Goal: Find contact information: Find contact information

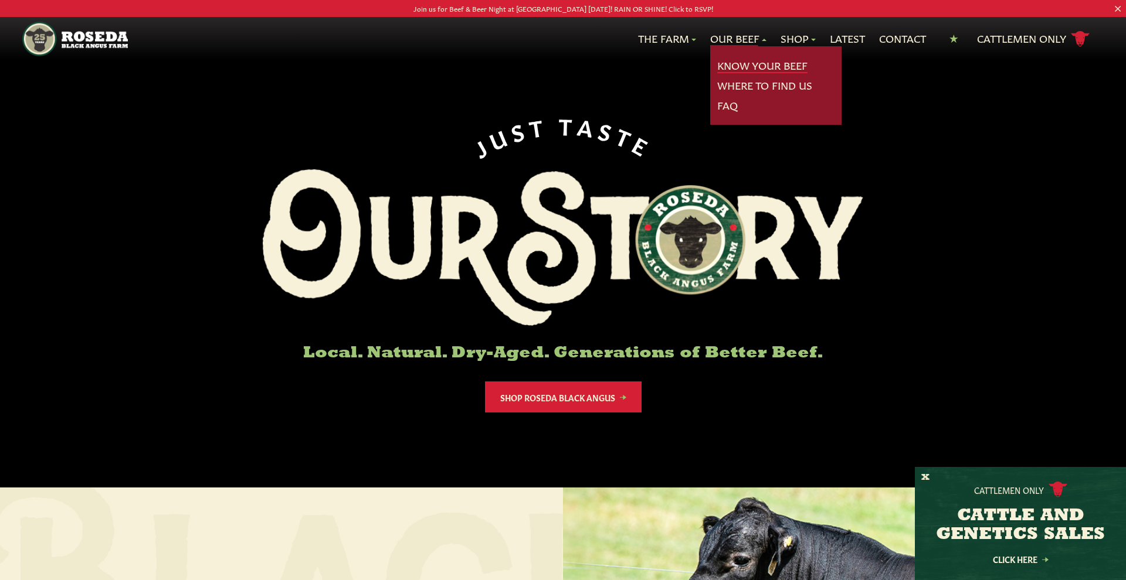
scroll to position [1, 0]
click at [745, 58] on link "Know Your Beef" at bounding box center [762, 65] width 90 height 15
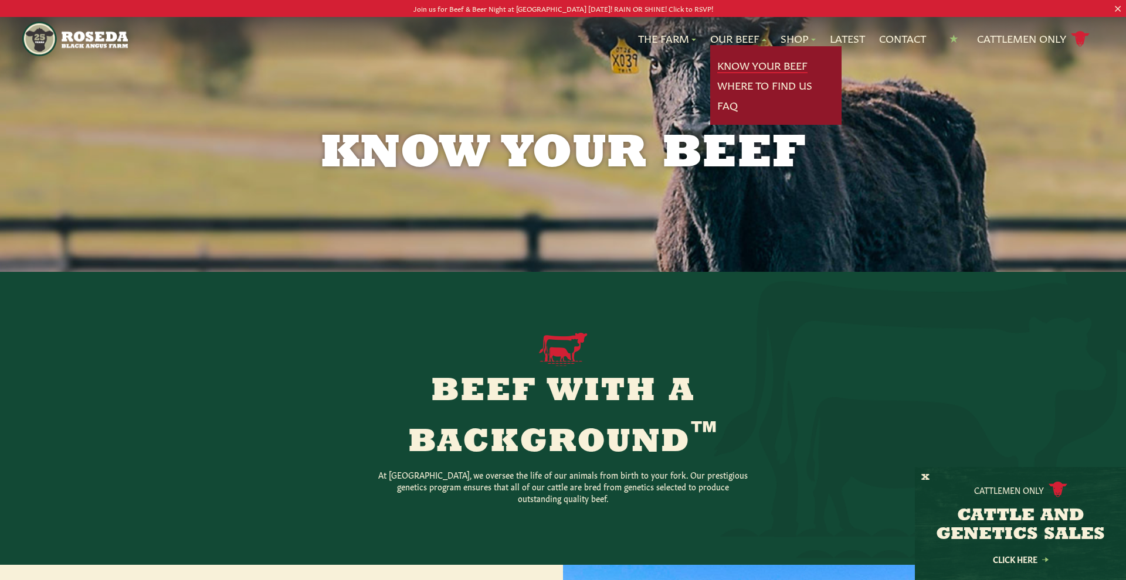
click at [735, 66] on link "Know Your Beef" at bounding box center [762, 65] width 90 height 15
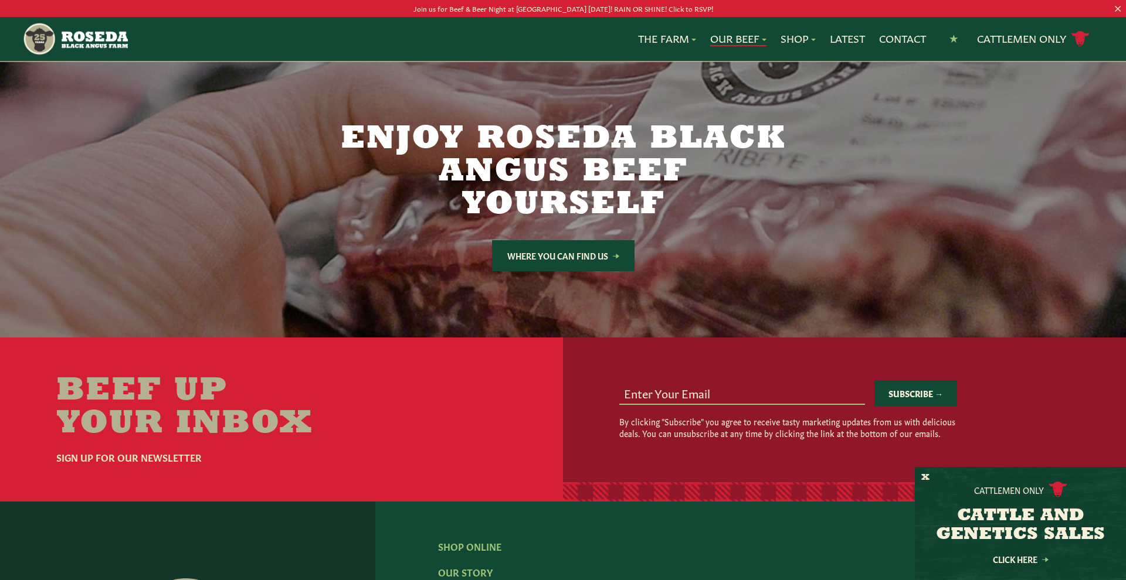
scroll to position [2038, 0]
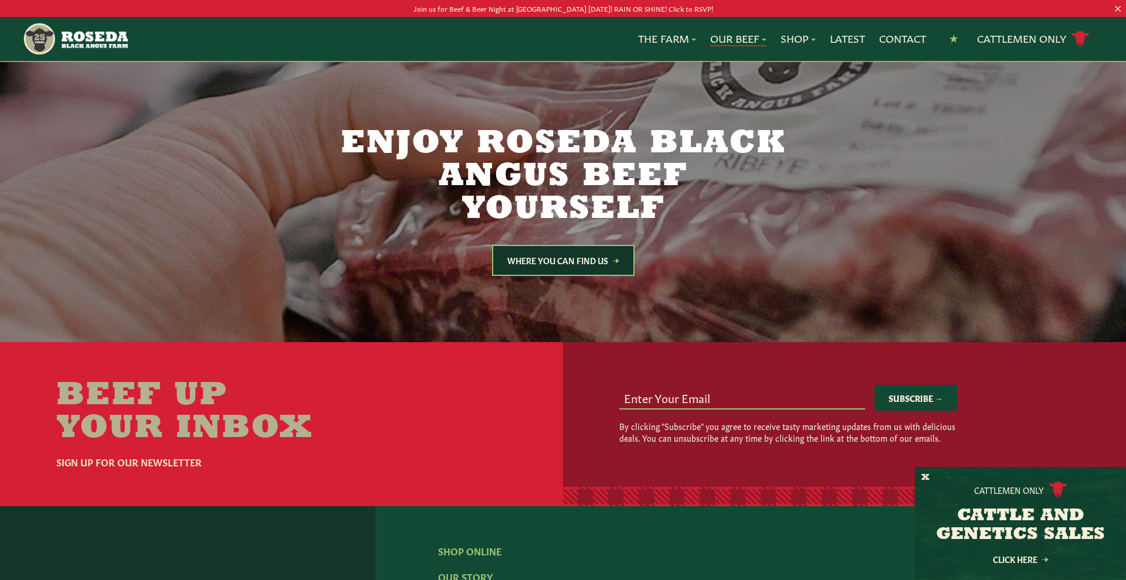
click at [566, 245] on link "Where You Can Find Us" at bounding box center [563, 260] width 142 height 31
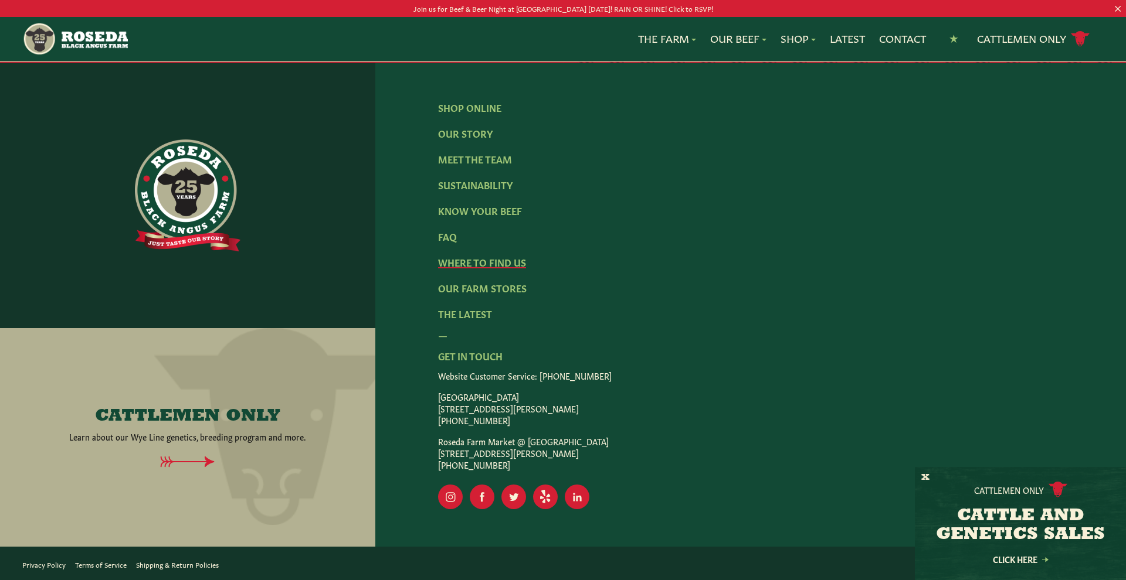
scroll to position [1197, 0]
click at [505, 293] on link "Our Farm Stores" at bounding box center [482, 287] width 89 height 13
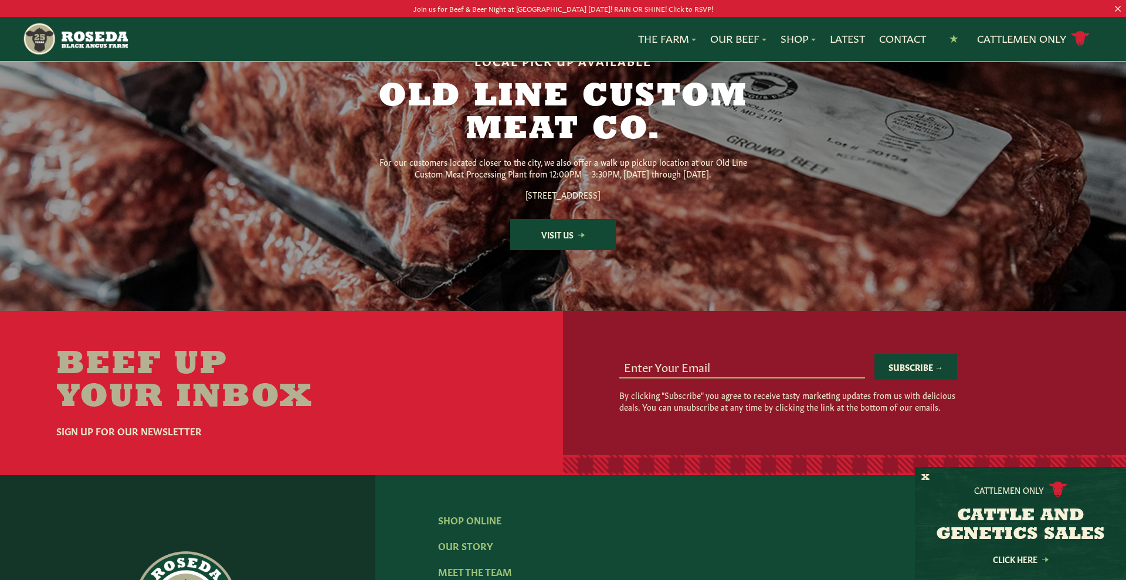
scroll to position [1575, 0]
click at [565, 250] on link "Visit Us" at bounding box center [563, 234] width 106 height 31
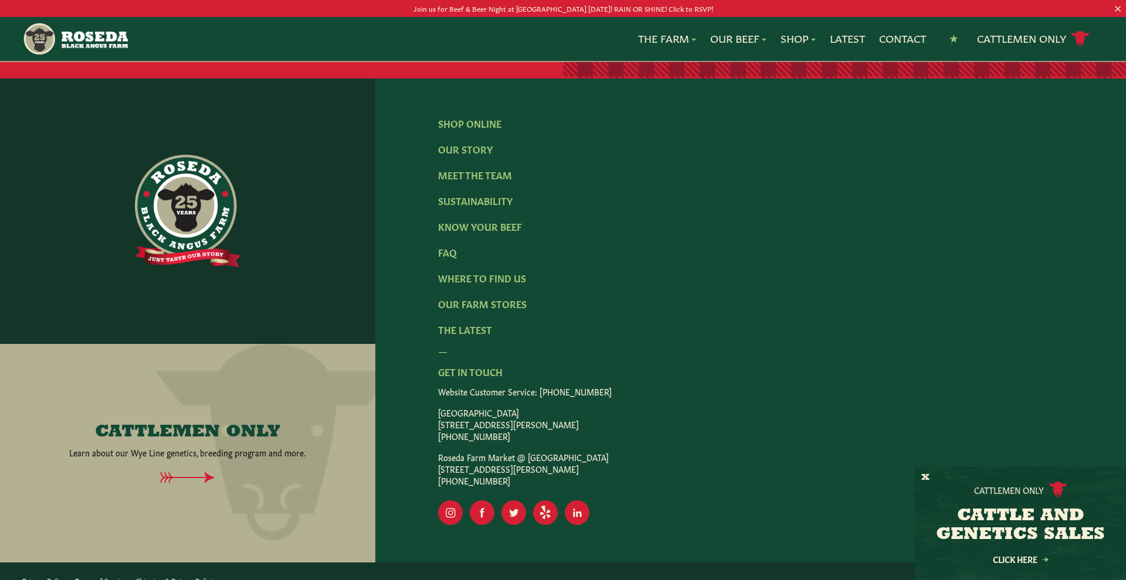
click at [445, 293] on ul "Shop Online Our Story Meet The Team Sustainability Know Your Beef FAQ Where To …" at bounding box center [751, 226] width 626 height 220
click at [447, 258] on link "FAQ" at bounding box center [447, 251] width 19 height 13
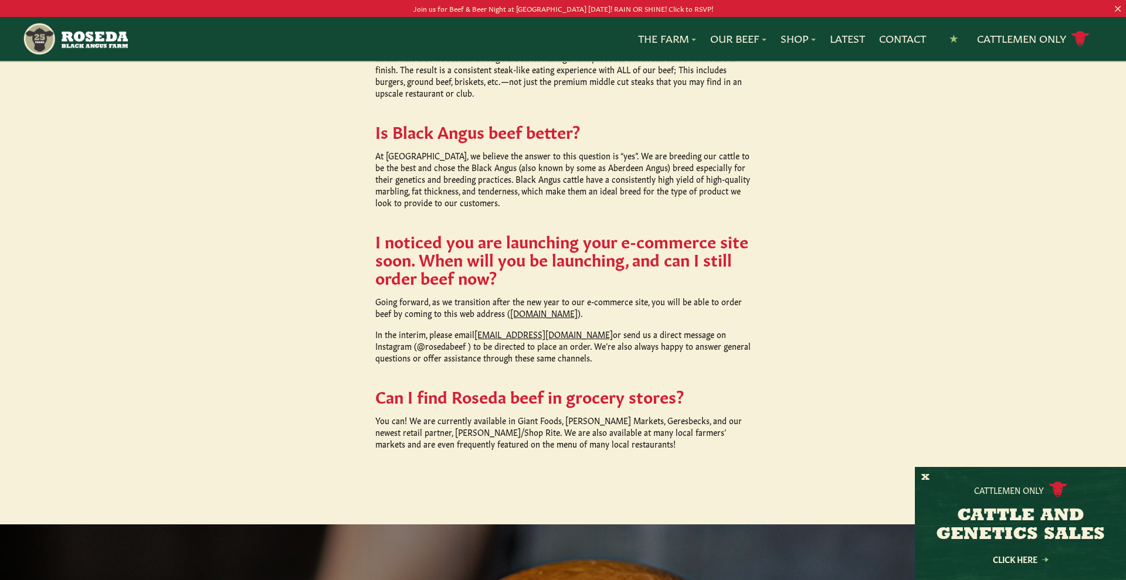
scroll to position [1014, 0]
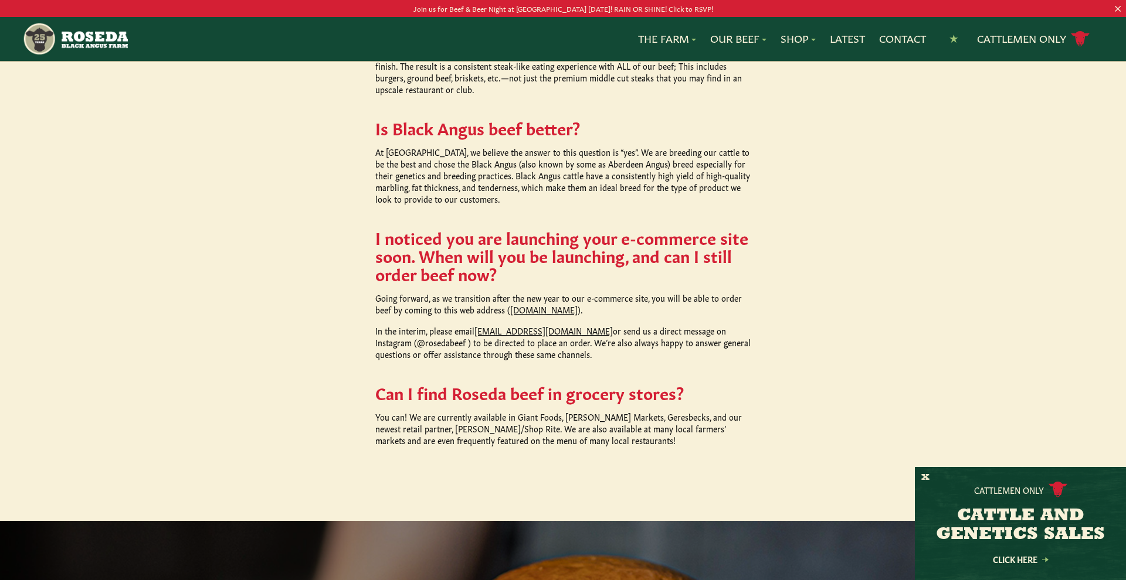
click at [532, 304] on link "www.roseda.com" at bounding box center [543, 310] width 67 height 12
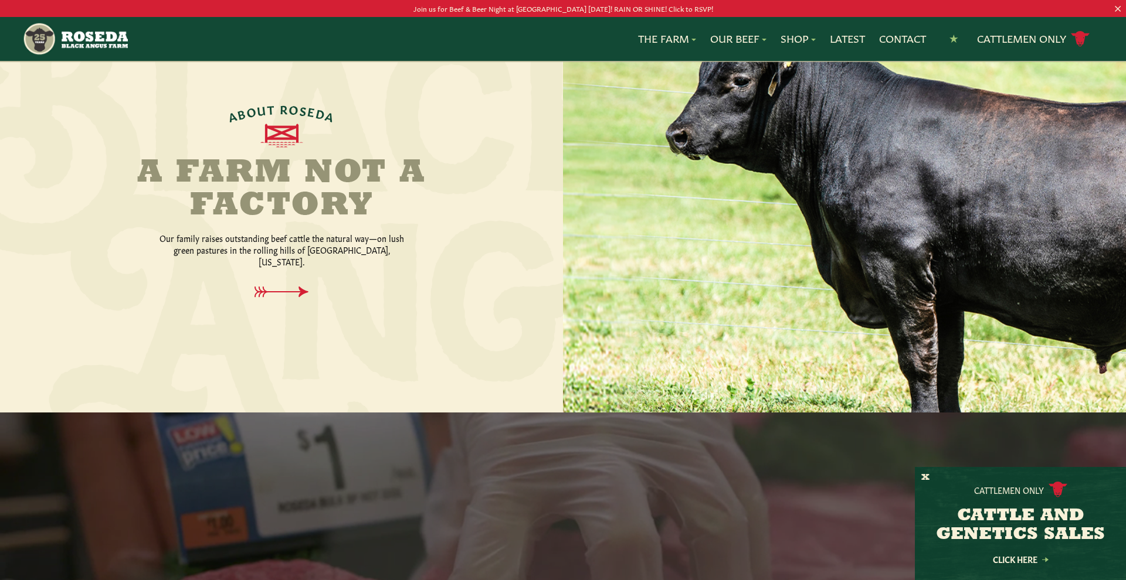
scroll to position [533, 0]
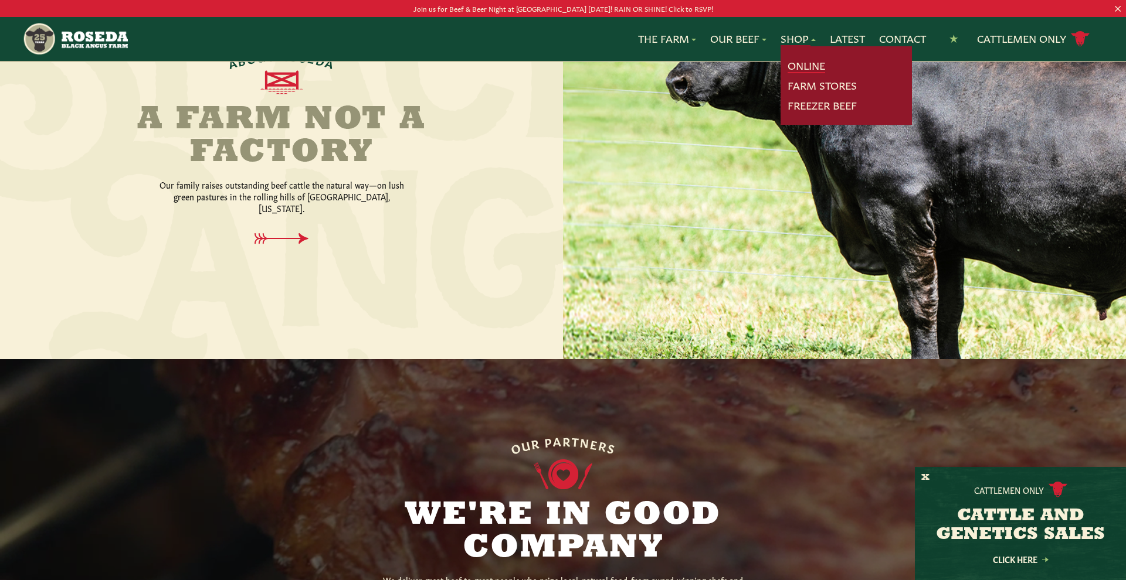
click at [794, 66] on link "Online" at bounding box center [806, 65] width 38 height 15
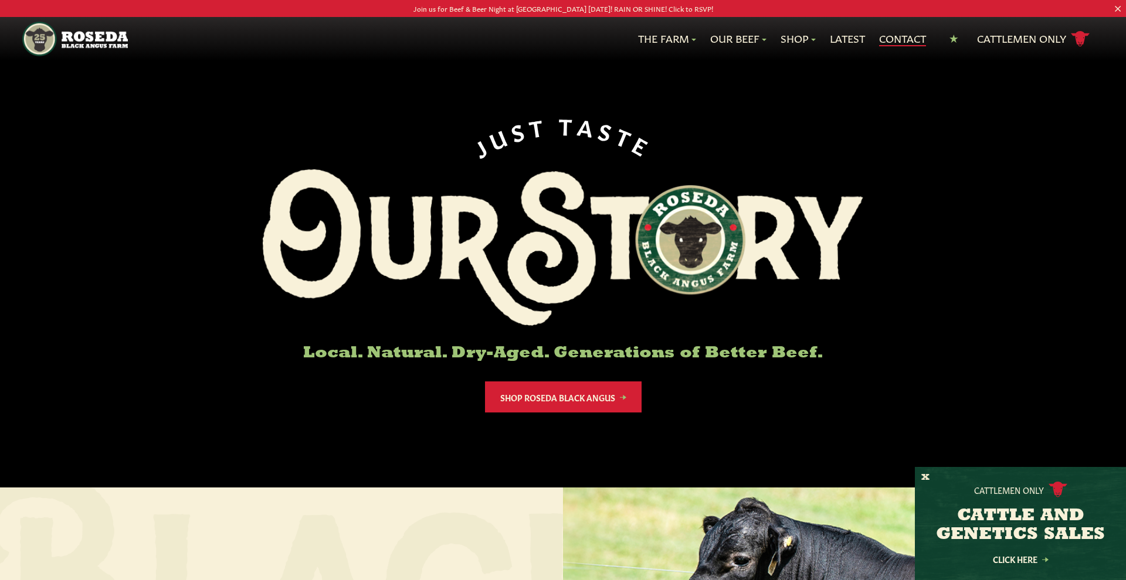
click at [903, 43] on link "Contact" at bounding box center [902, 38] width 47 height 15
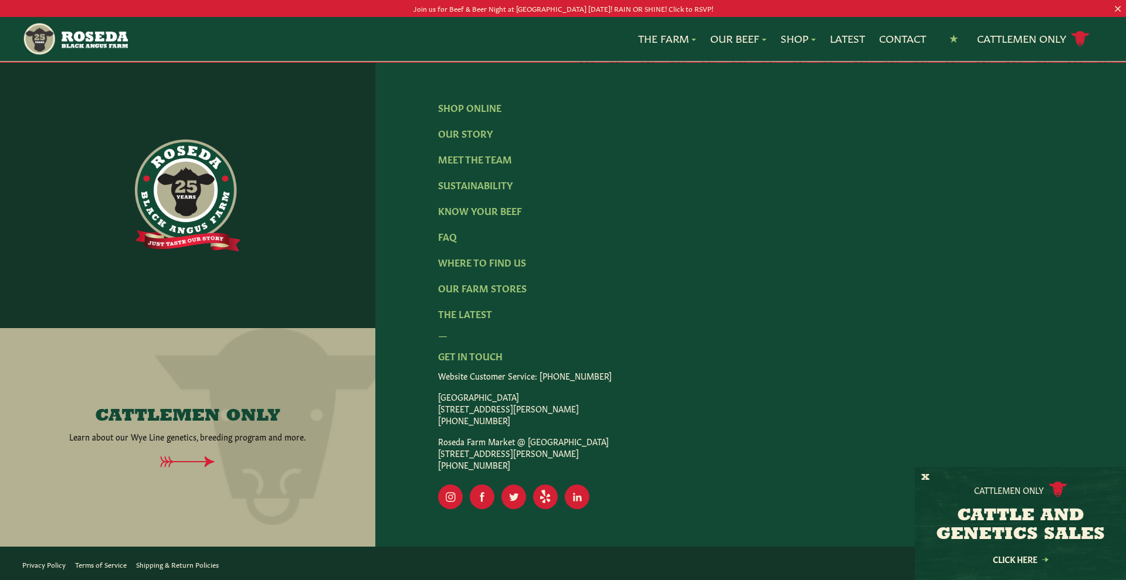
scroll to position [1197, 0]
